Goal: Information Seeking & Learning: Find specific fact

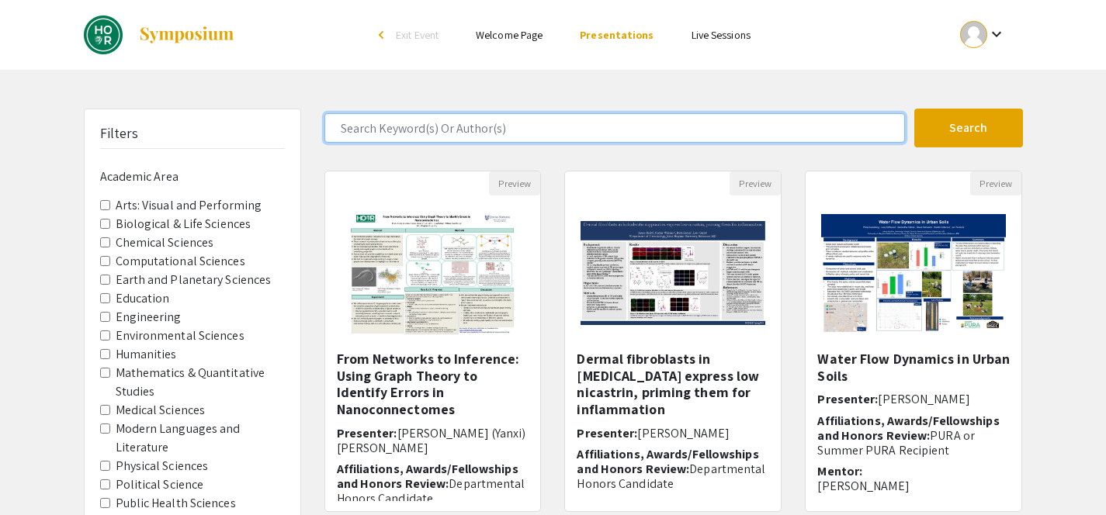
click at [455, 123] on input "Search Keyword(s) Or Author(s)" at bounding box center [614, 127] width 580 height 29
type input "[PERSON_NAME]"
click at [914, 109] on button "Search" at bounding box center [968, 128] width 109 height 39
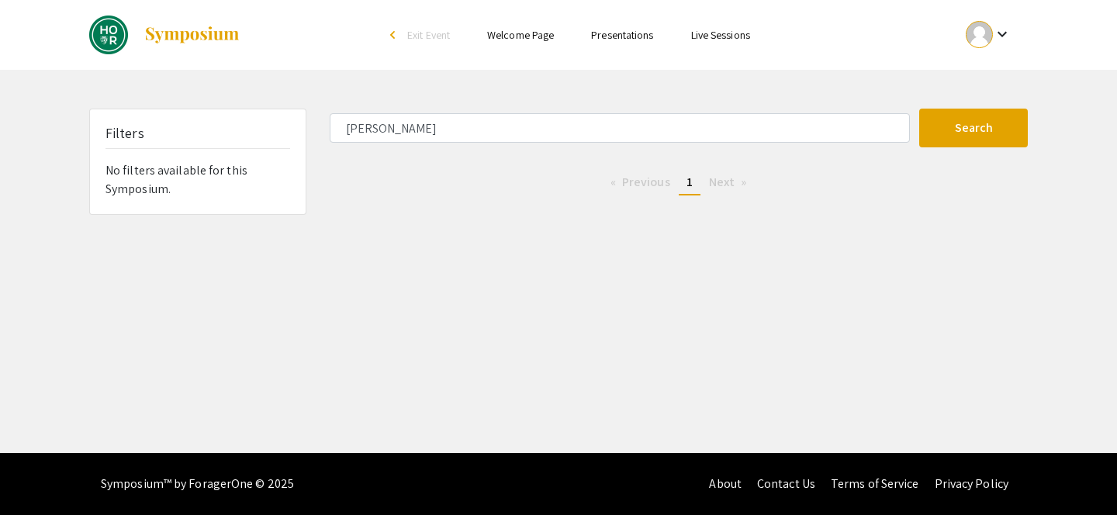
click at [191, 39] on img at bounding box center [192, 35] width 97 height 19
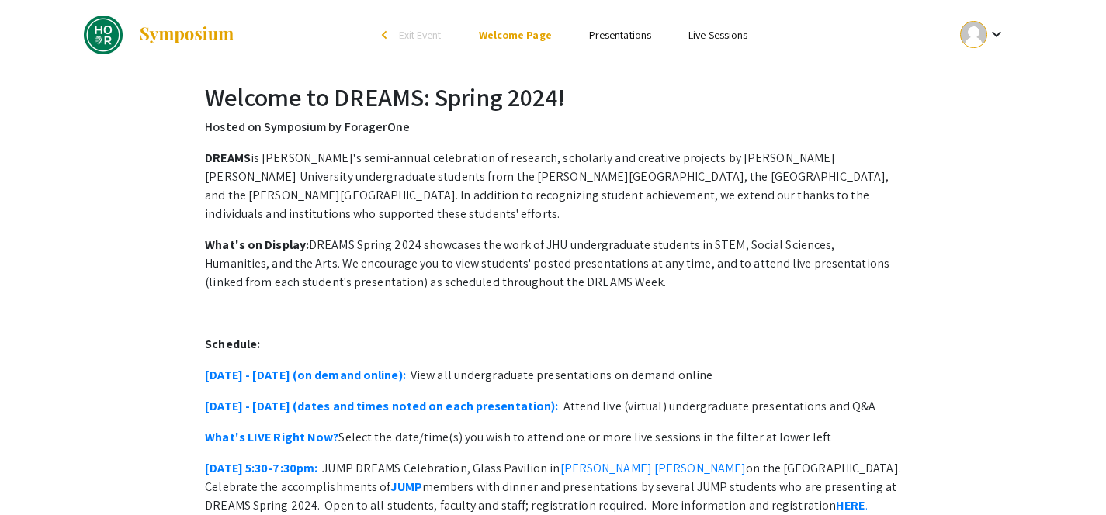
click at [126, 33] on link at bounding box center [159, 35] width 151 height 39
click at [396, 33] on li "arrow_back_ios Exit Event" at bounding box center [415, 35] width 89 height 19
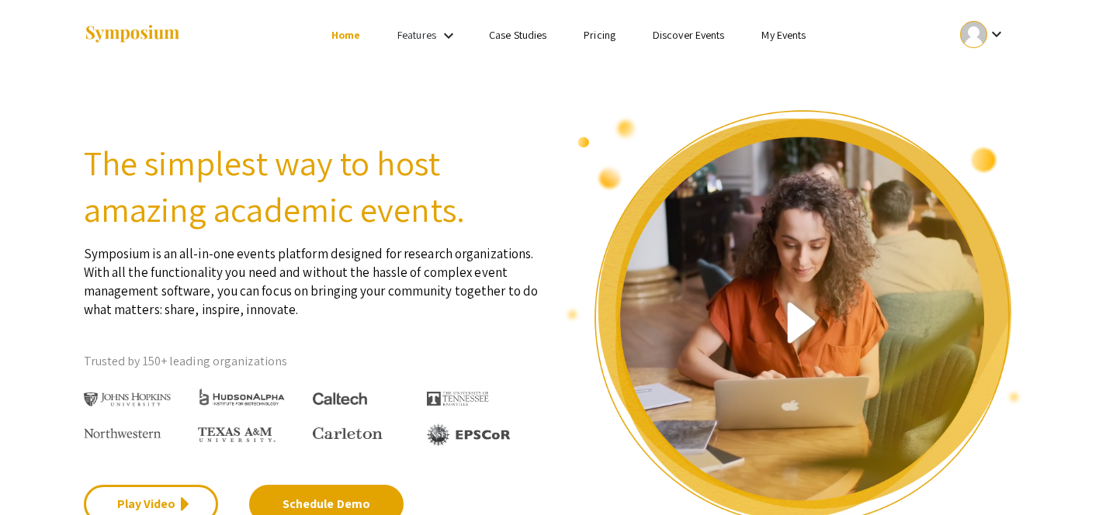
click at [518, 36] on link "Case Studies" at bounding box center [517, 35] width 57 height 14
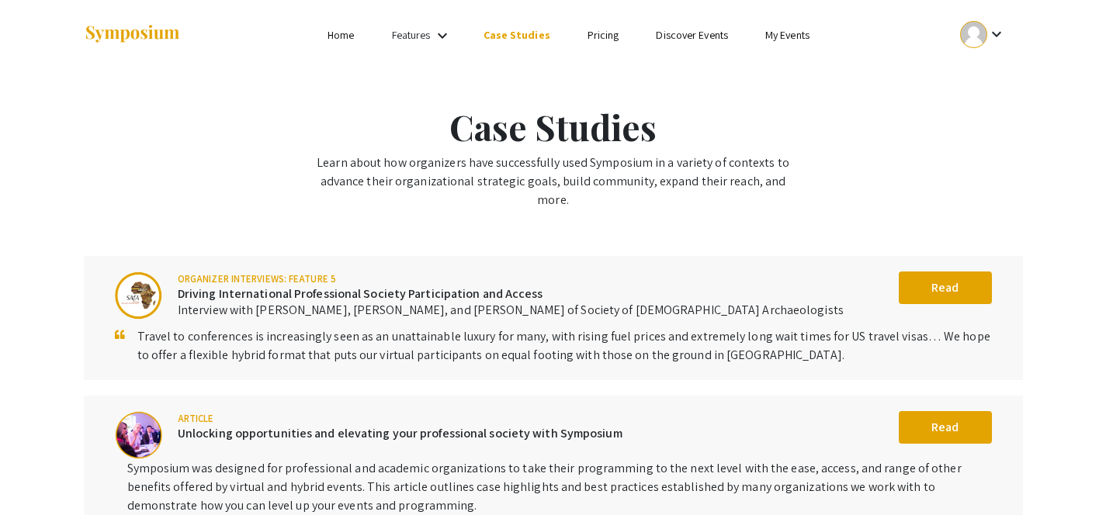
click at [390, 26] on li "Features keyboard_arrow_down" at bounding box center [422, 35] width 99 height 20
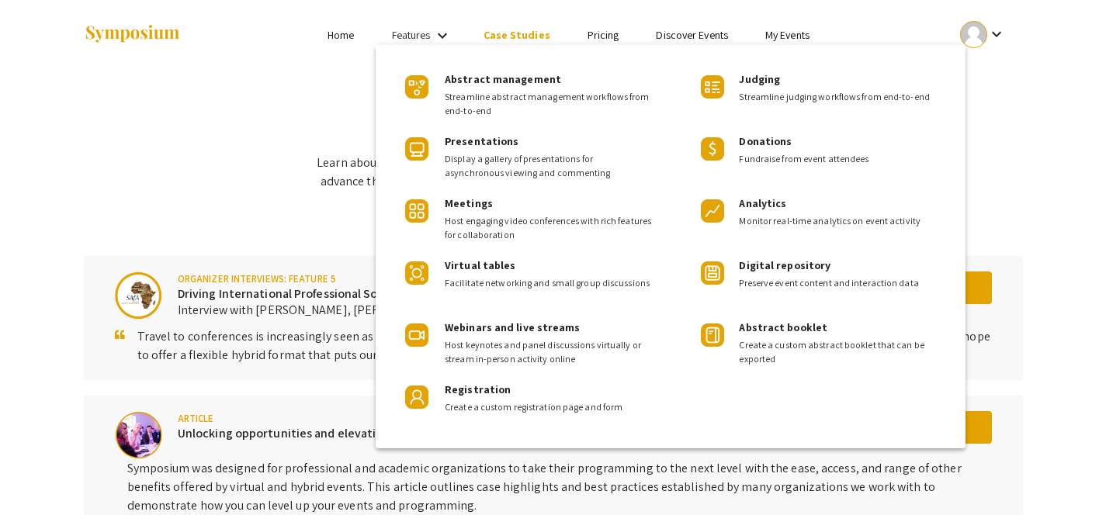
click at [348, 38] on div at bounding box center [553, 257] width 1106 height 515
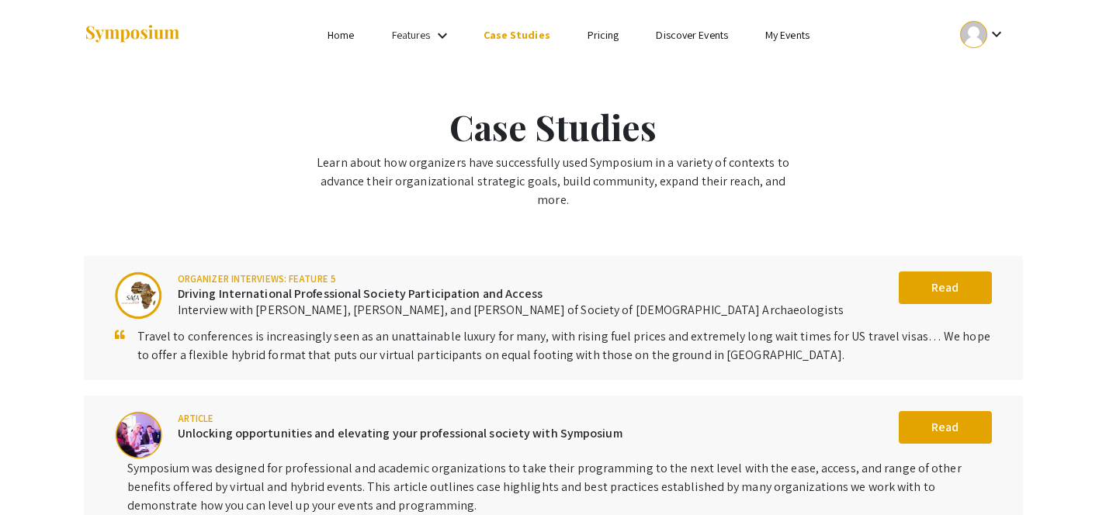
click at [345, 42] on link "Home" at bounding box center [340, 35] width 26 height 14
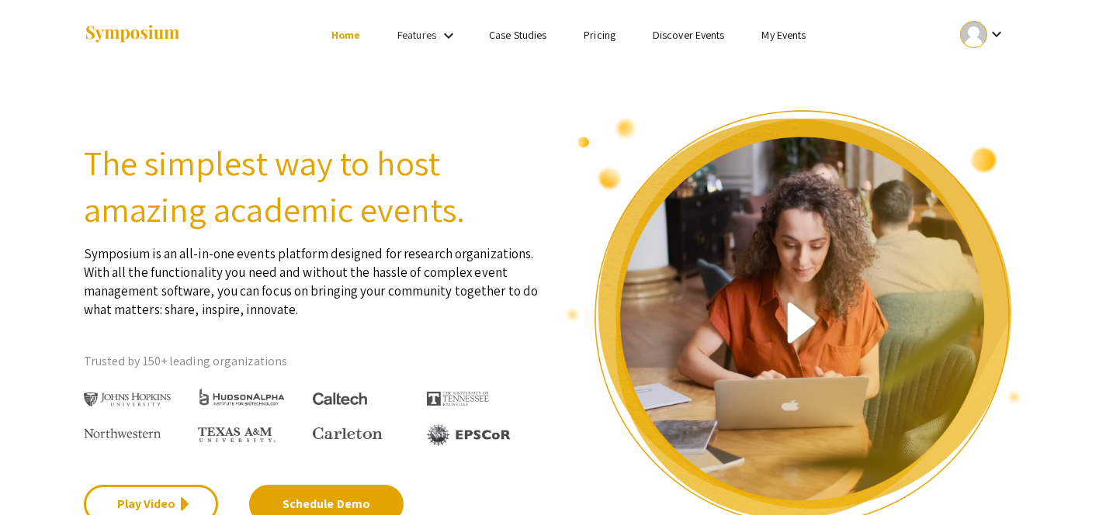
click at [807, 44] on ul "keyboard_arrow_down" at bounding box center [867, 35] width 310 height 70
click at [791, 36] on link "My Events" at bounding box center [783, 35] width 44 height 14
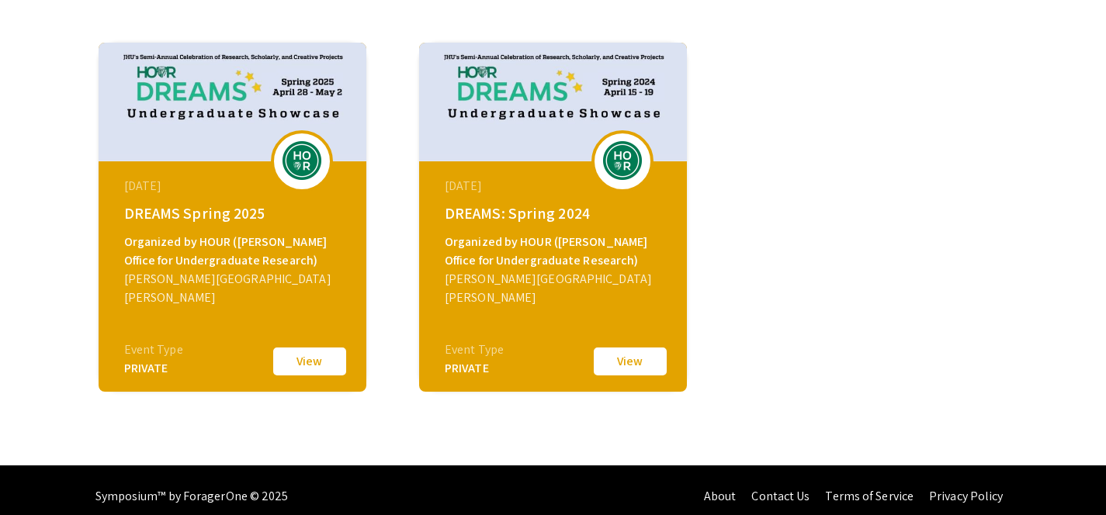
scroll to position [144, 0]
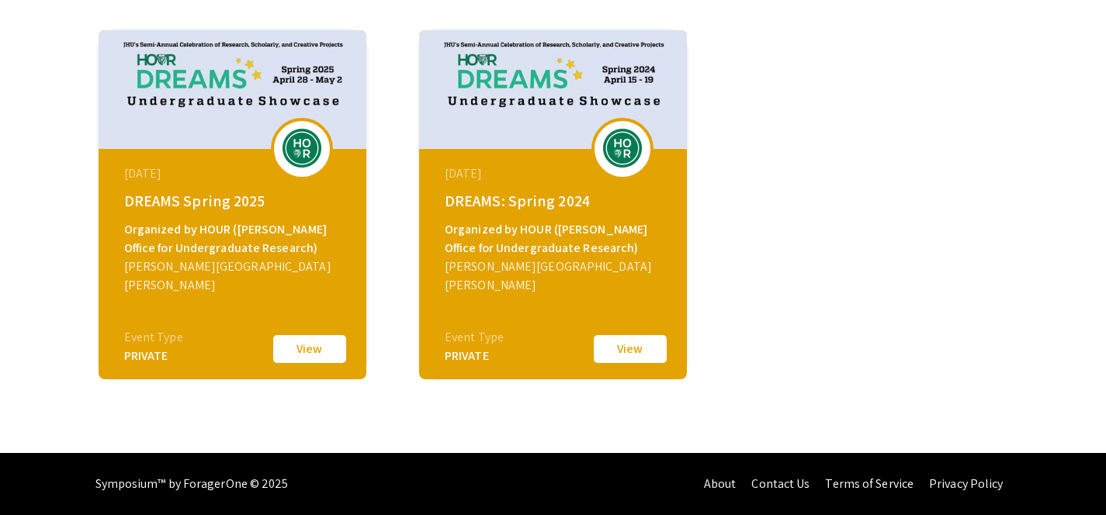
click at [617, 344] on button "View" at bounding box center [630, 349] width 78 height 33
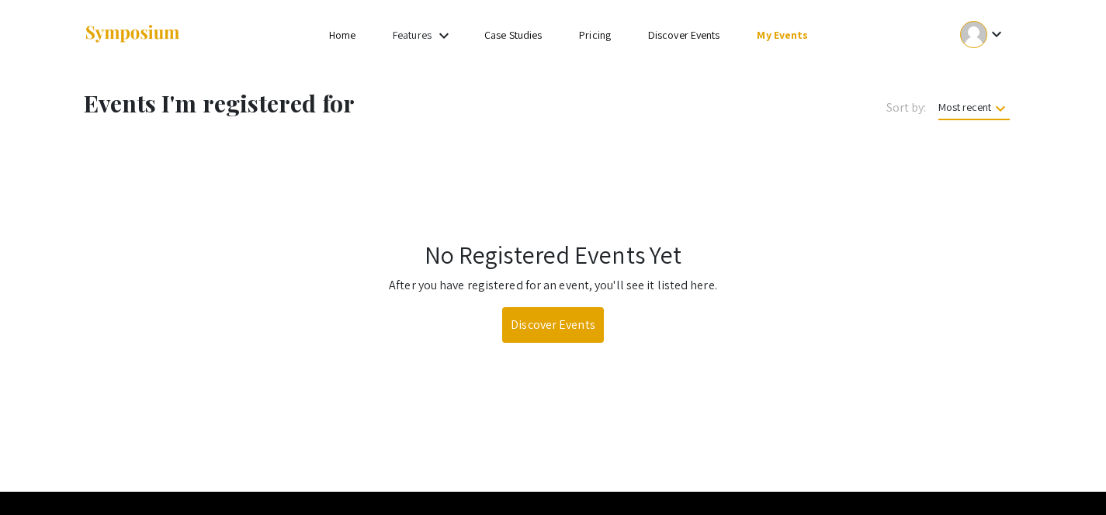
scroll to position [144, 0]
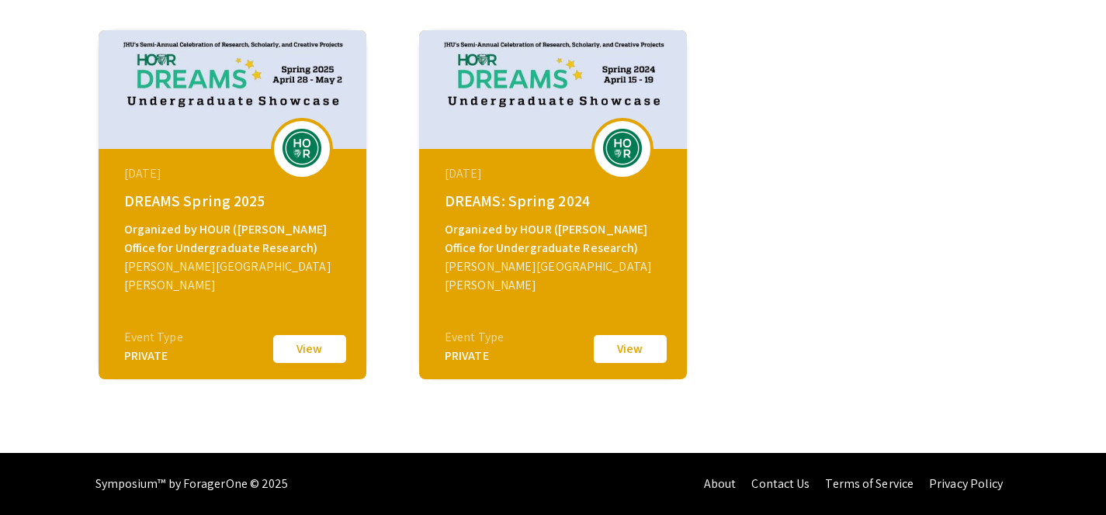
click at [333, 355] on button "View" at bounding box center [310, 349] width 78 height 33
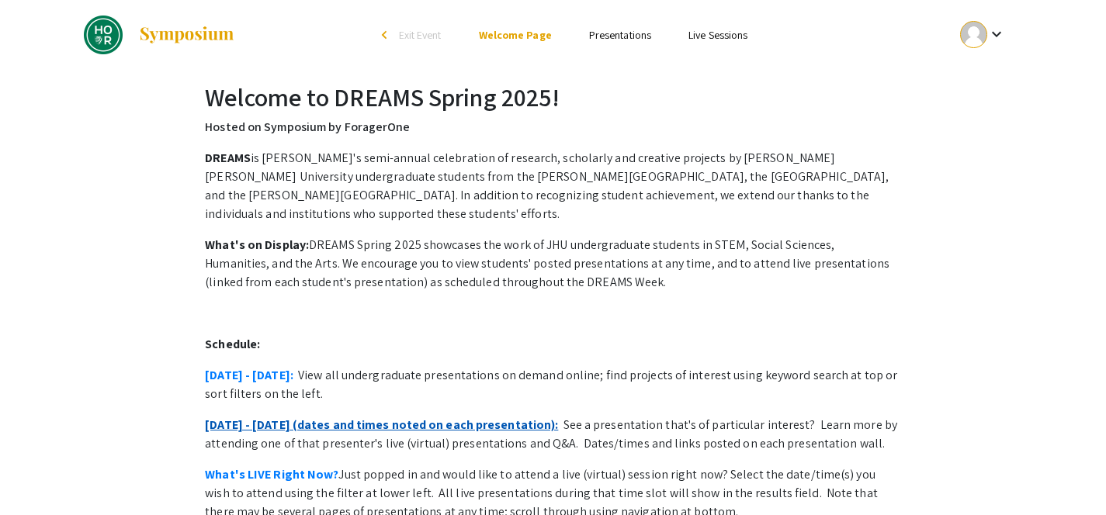
click at [313, 417] on link "[DATE] - [DATE] (dates and times noted on each presentation):" at bounding box center [381, 425] width 353 height 16
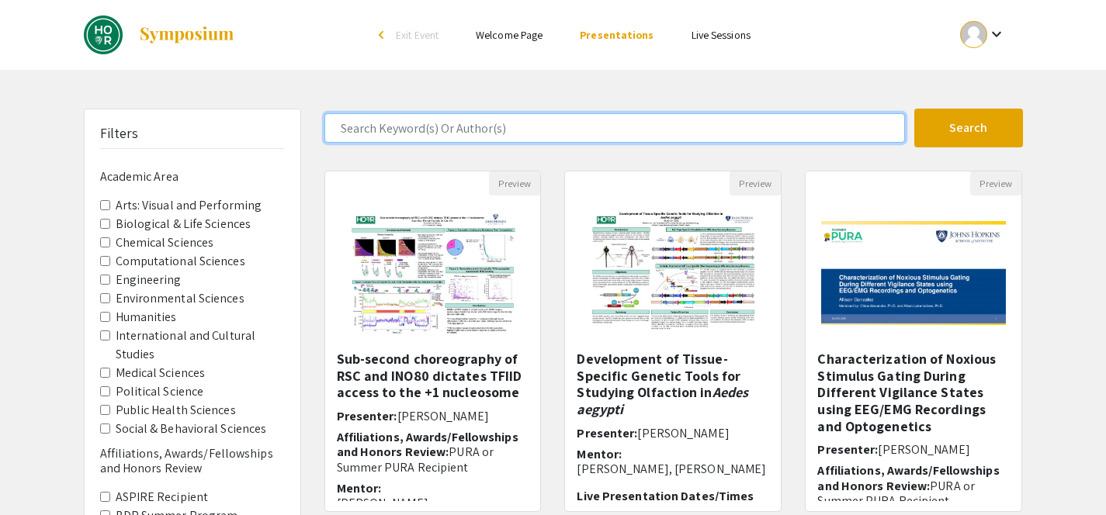
click at [446, 140] on input "Search Keyword(s) Or Author(s)" at bounding box center [614, 127] width 580 height 29
type input "[PERSON_NAME]"
click at [914, 109] on button "Search" at bounding box center [968, 128] width 109 height 39
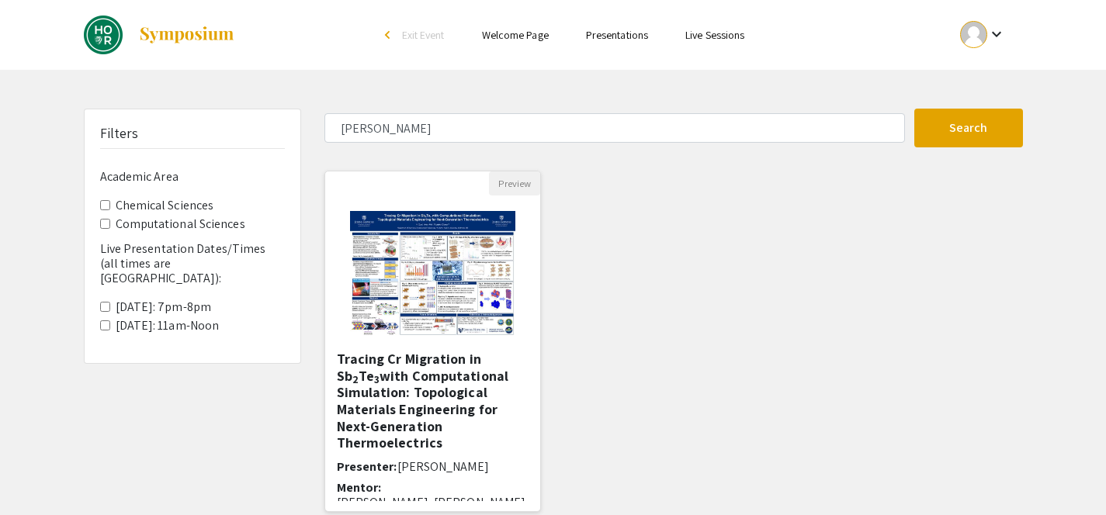
click at [424, 264] on img at bounding box center [432, 273] width 196 height 155
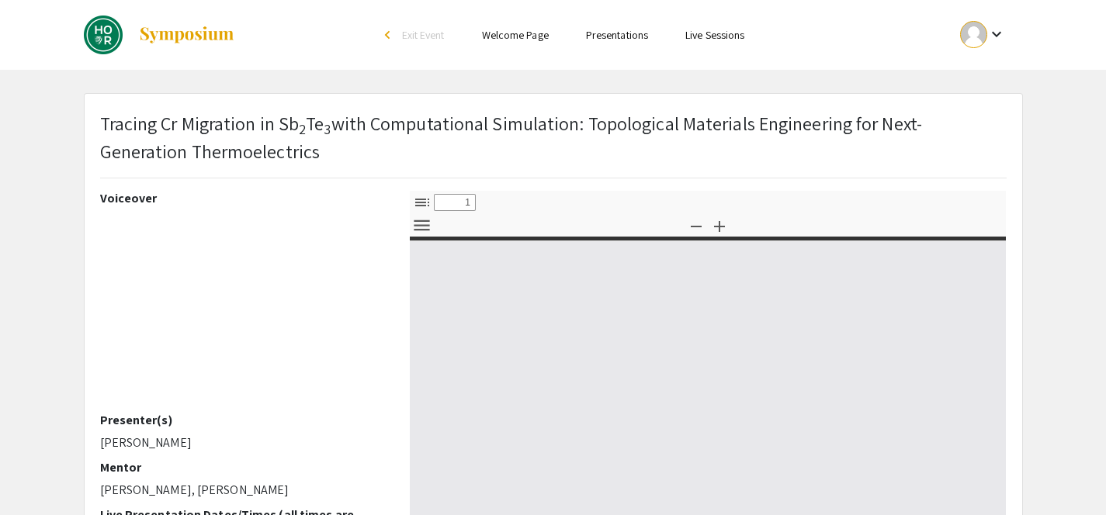
select select "custom"
type input "0"
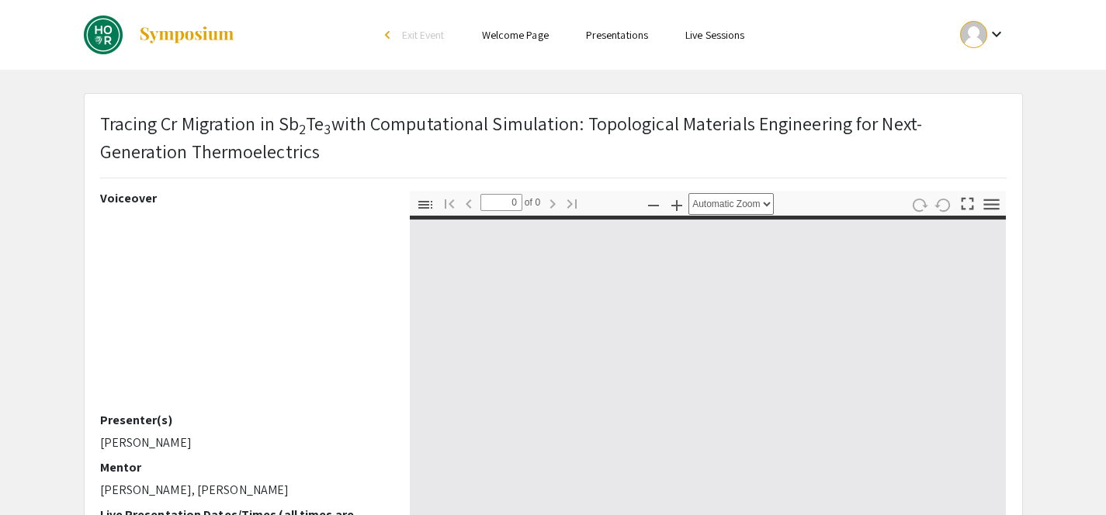
select select "custom"
type input "1"
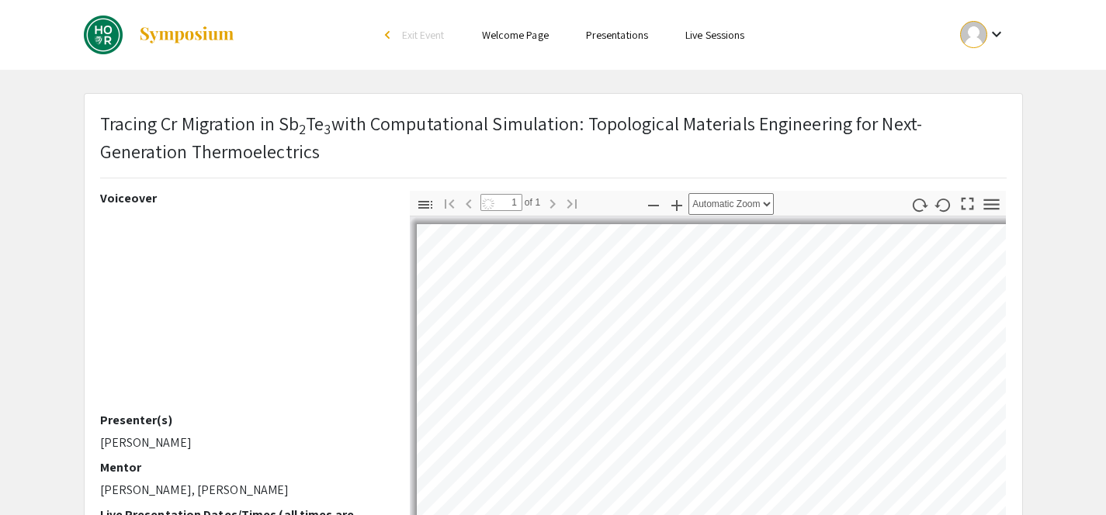
select select "custom"
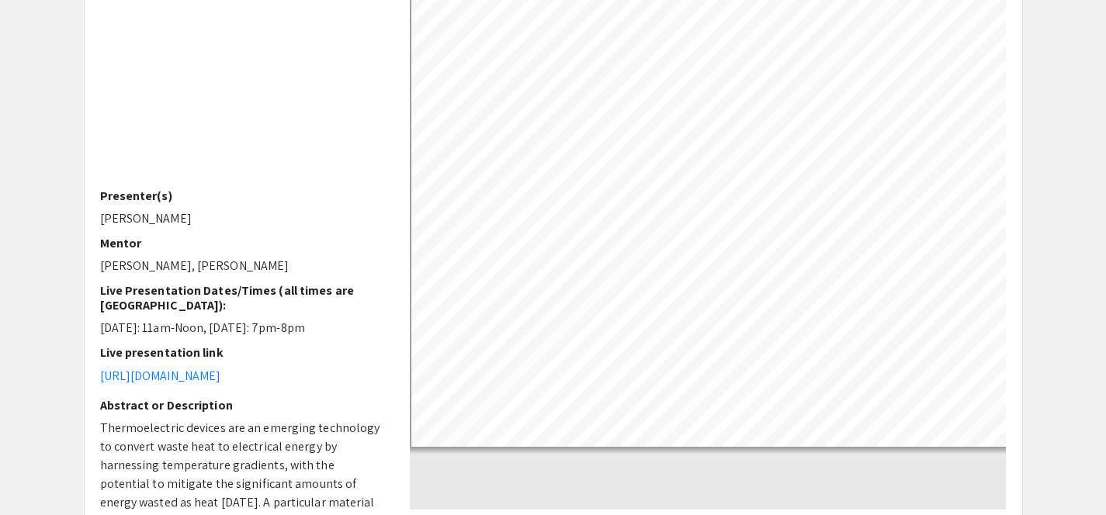
scroll to position [223, 0]
